Goal: Information Seeking & Learning: Learn about a topic

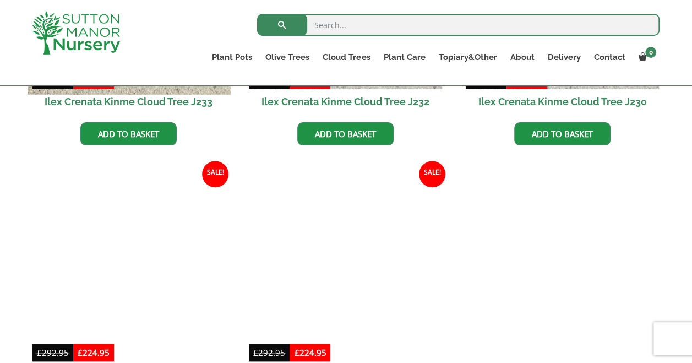
scroll to position [551, 0]
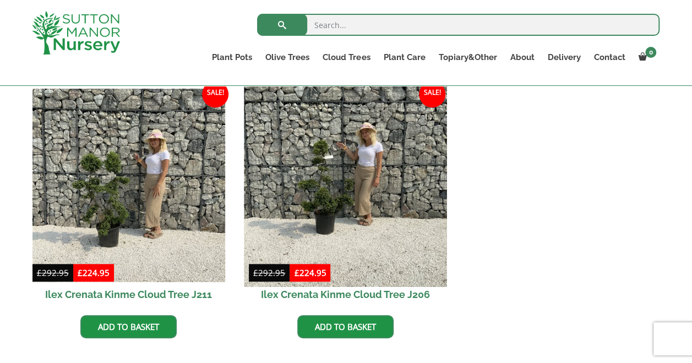
click at [324, 186] on img at bounding box center [345, 185] width 203 height 203
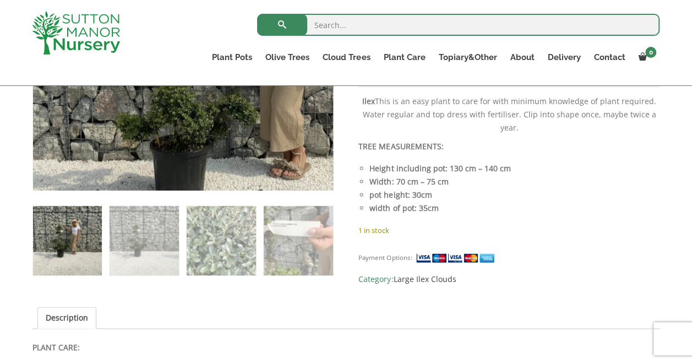
scroll to position [551, 0]
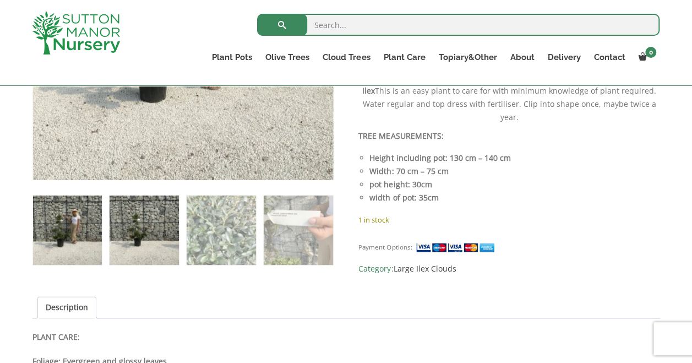
click at [145, 225] on img at bounding box center [144, 229] width 69 height 69
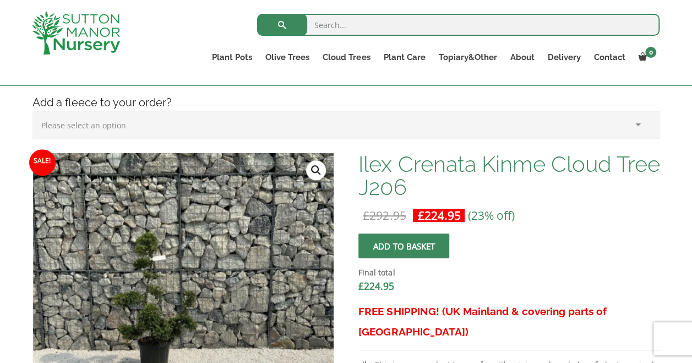
scroll to position [275, 0]
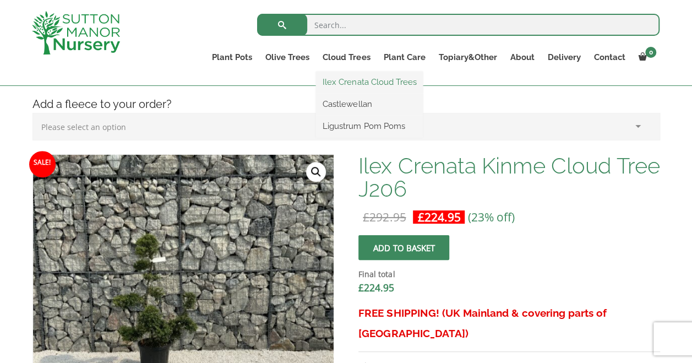
click at [357, 79] on link "Ilex Crenata Cloud Trees" at bounding box center [369, 82] width 107 height 17
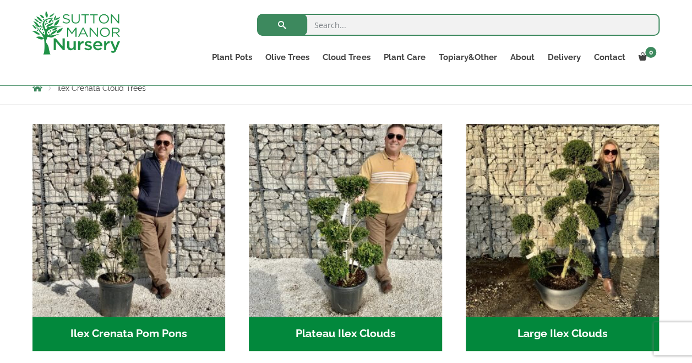
scroll to position [220, 0]
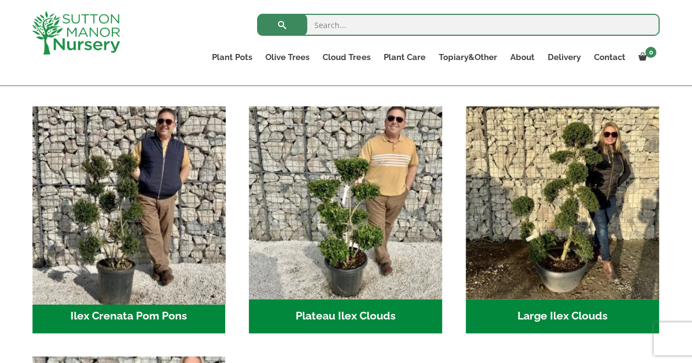
click at [139, 224] on img "Visit product category Ilex Crenata Pom Pons" at bounding box center [129, 202] width 203 height 203
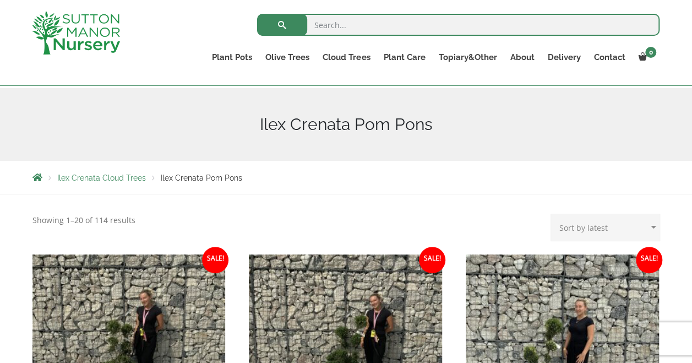
scroll to position [110, 0]
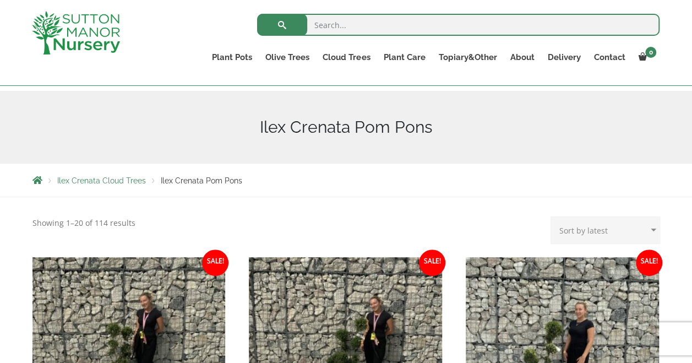
click at [599, 225] on select "Sort by popularity Sort by latest Sort by price: low to high Sort by price: hig…" at bounding box center [606, 230] width 110 height 28
select select "price-desc"
click at [553, 216] on select "Sort by popularity Sort by latest Sort by price: low to high Sort by price: hig…" at bounding box center [606, 230] width 110 height 28
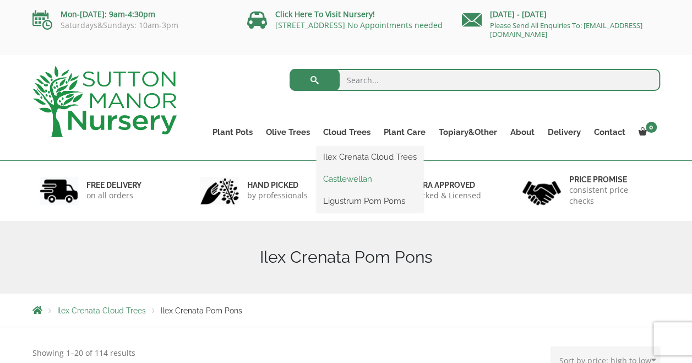
click at [345, 177] on link "Castlewellan" at bounding box center [370, 179] width 107 height 17
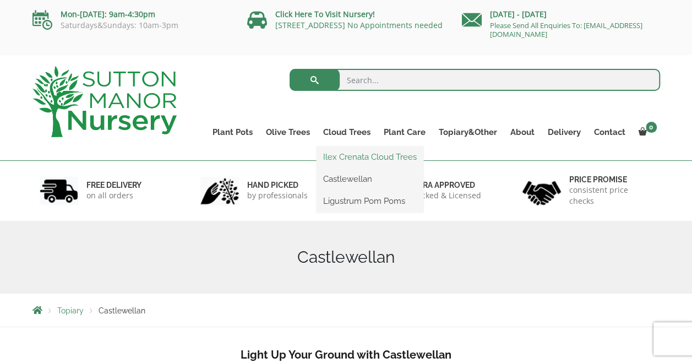
click at [351, 154] on link "Ilex Crenata Cloud Trees" at bounding box center [370, 157] width 107 height 17
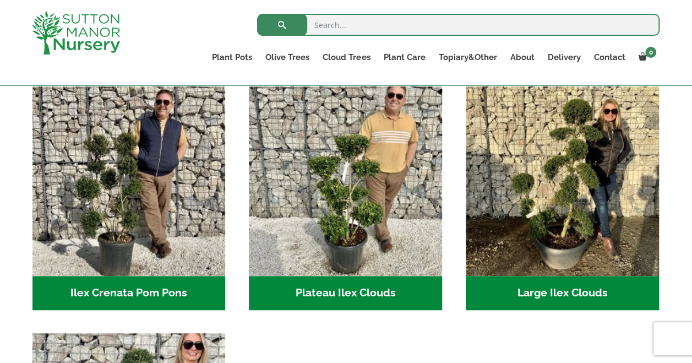
scroll to position [220, 0]
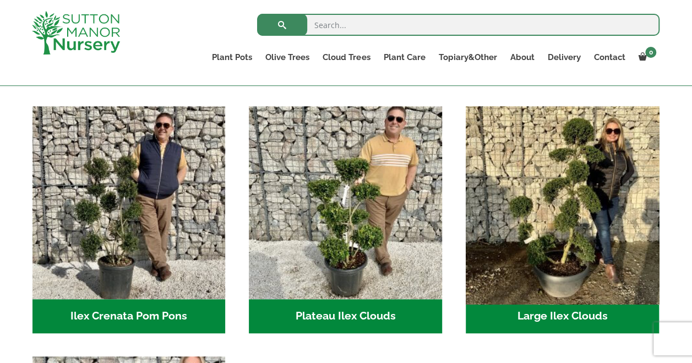
click at [560, 220] on img "Visit product category Large Ilex Clouds" at bounding box center [562, 202] width 203 height 203
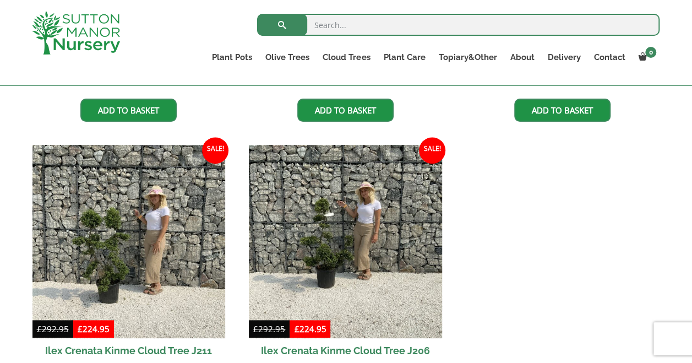
scroll to position [496, 0]
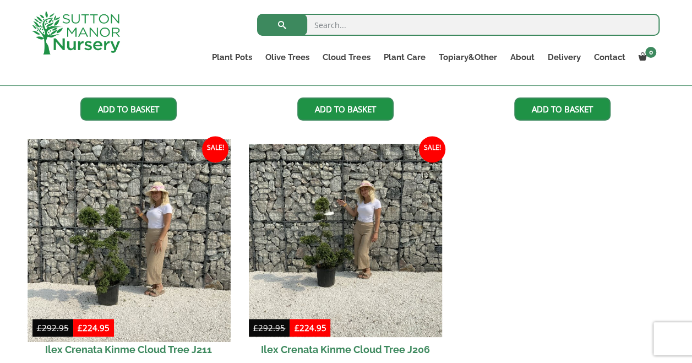
click at [106, 238] on img at bounding box center [129, 240] width 203 height 203
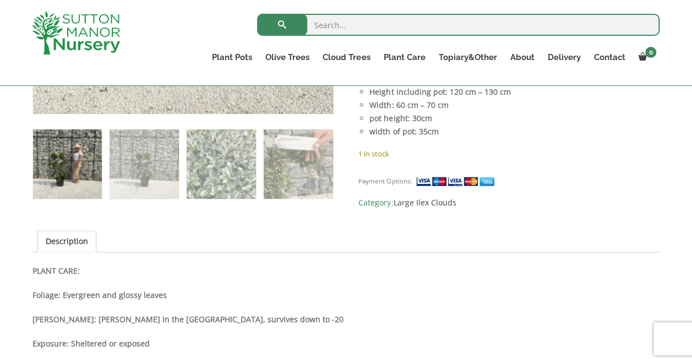
scroll to position [551, 0]
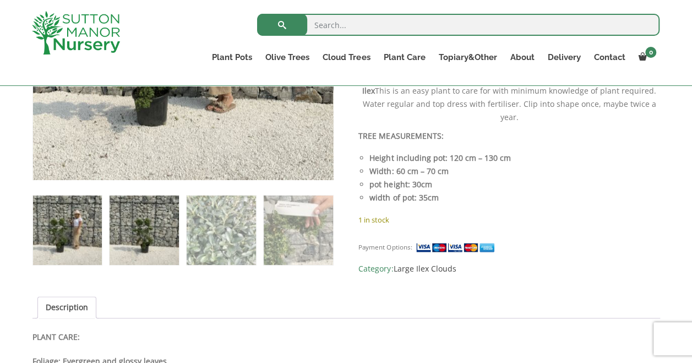
click at [147, 232] on img at bounding box center [144, 229] width 69 height 69
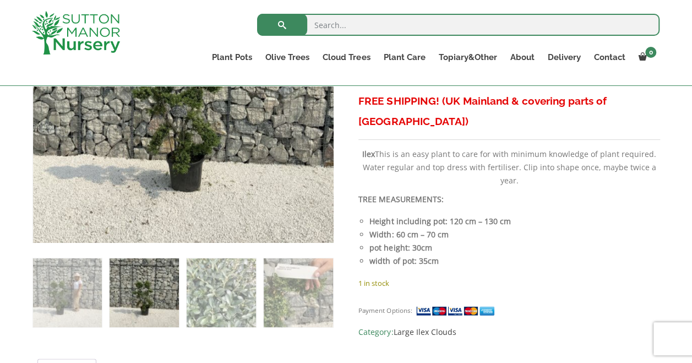
scroll to position [606, 0]
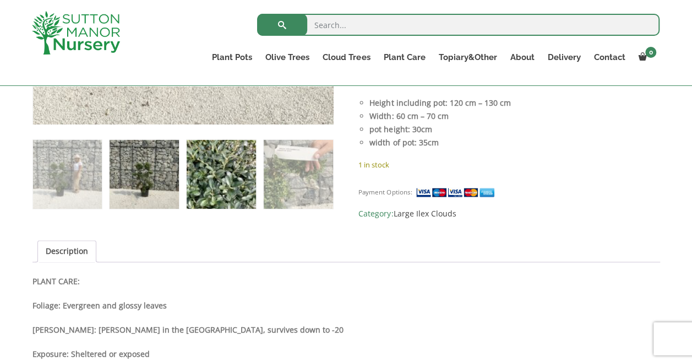
click at [232, 182] on img at bounding box center [221, 174] width 69 height 69
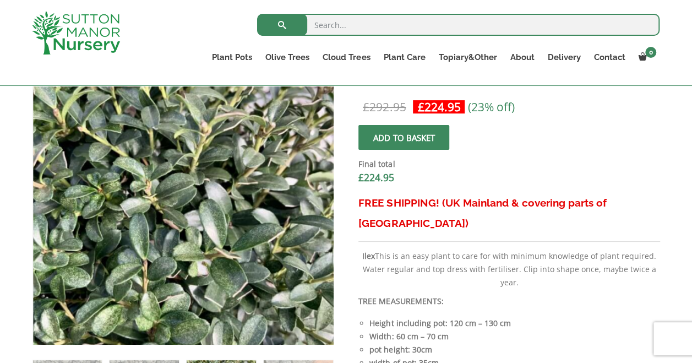
scroll to position [275, 0]
